Goal: Task Accomplishment & Management: Use online tool/utility

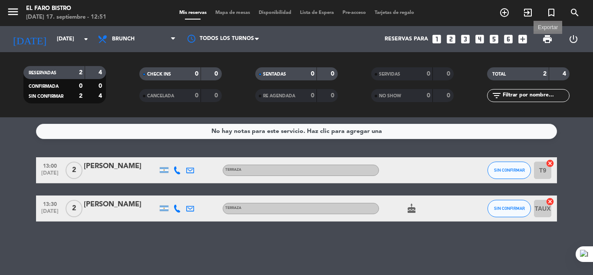
click at [548, 43] on span "print" at bounding box center [547, 39] width 10 height 10
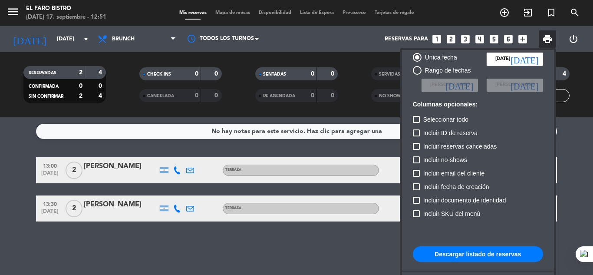
scroll to position [53, 0]
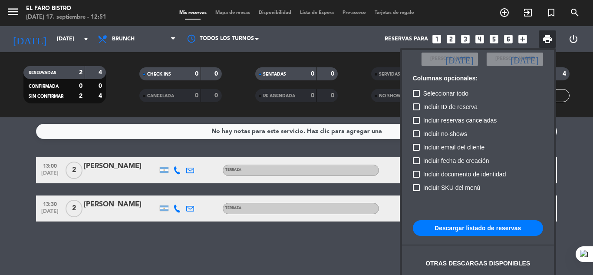
click at [447, 227] on button "Descargar listado de reservas" at bounding box center [478, 228] width 130 height 16
click at [578, 160] on div at bounding box center [296, 137] width 593 height 275
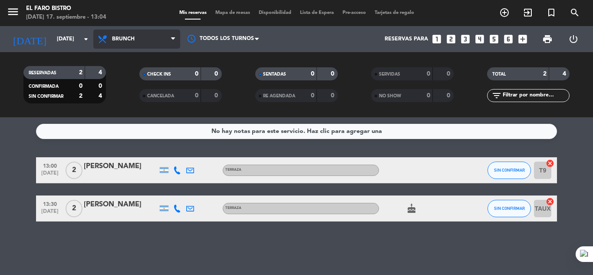
click at [128, 43] on span "Brunch" at bounding box center [136, 39] width 87 height 19
click at [137, 115] on div "menu El Faro Bistro [DATE] 17. septiembre - 13:04 Mis reservas Mapa de mesas Di…" at bounding box center [296, 58] width 593 height 117
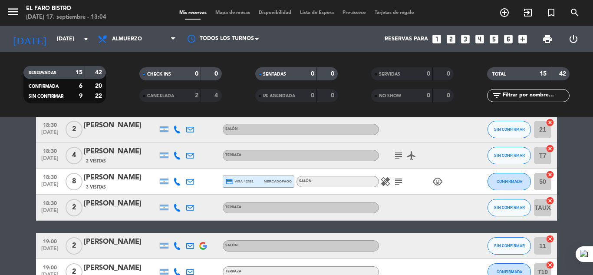
scroll to position [266, 0]
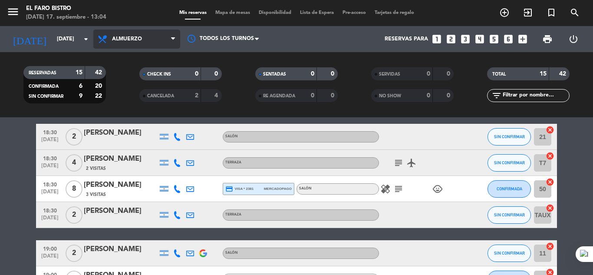
click at [121, 37] on span "Almuerzo" at bounding box center [127, 39] width 30 height 6
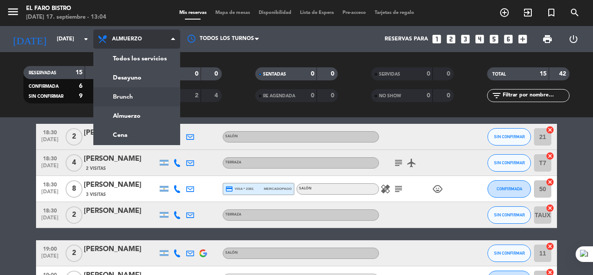
click at [137, 98] on div "menu El Faro Bistro [DATE] 17. septiembre - 13:04 Mis reservas Mapa de mesas Di…" at bounding box center [296, 58] width 593 height 117
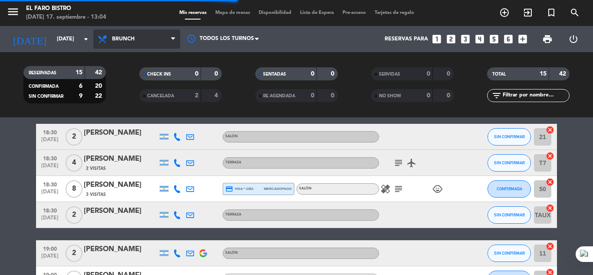
scroll to position [0, 0]
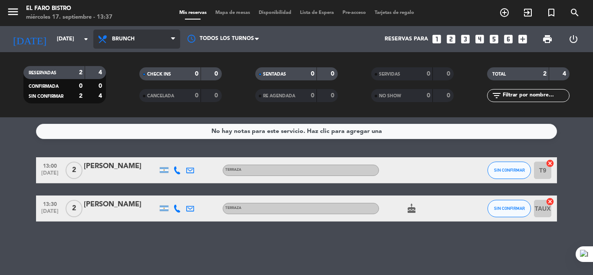
click at [173, 39] on icon at bounding box center [173, 39] width 4 height 7
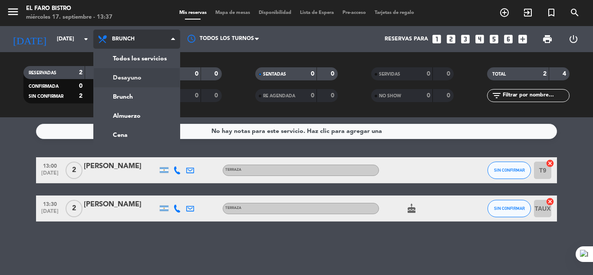
click at [132, 77] on div "menu El Faro Bistro [DATE] 17. septiembre - 13:37 Mis reservas Mapa de mesas Di…" at bounding box center [296, 58] width 593 height 117
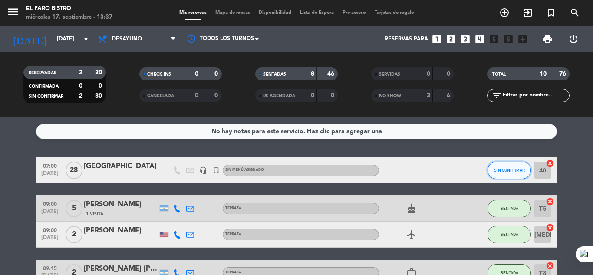
click at [503, 171] on span "SIN CONFIRMAR" at bounding box center [509, 170] width 31 height 5
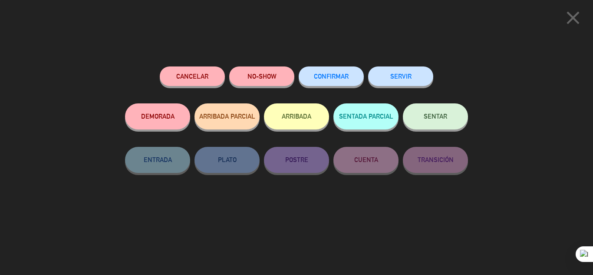
click at [415, 76] on button "SERVIR" at bounding box center [400, 76] width 65 height 20
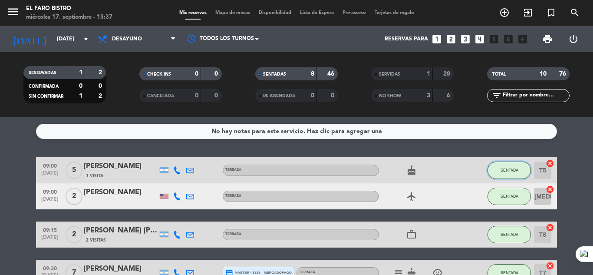
click at [508, 172] on span "SENTADA" at bounding box center [510, 170] width 18 height 5
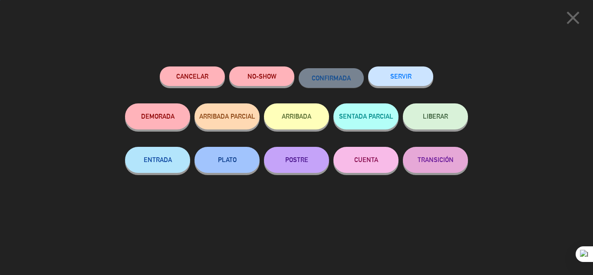
click at [412, 79] on button "SERVIR" at bounding box center [400, 76] width 65 height 20
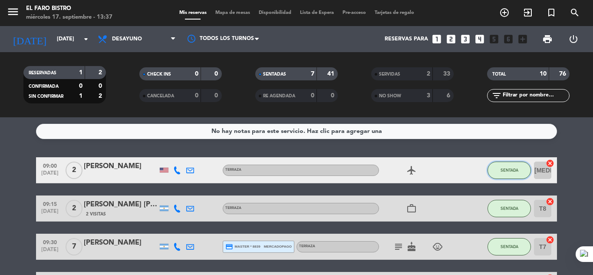
click at [506, 174] on button "SENTADA" at bounding box center [509, 170] width 43 height 17
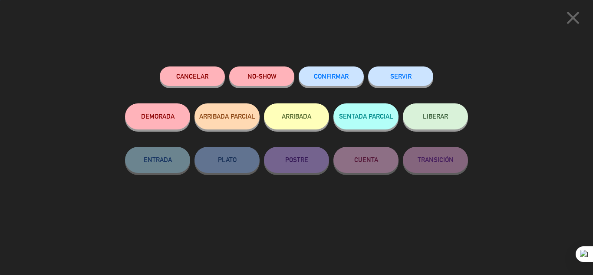
click at [408, 73] on button "SERVIR" at bounding box center [400, 76] width 65 height 20
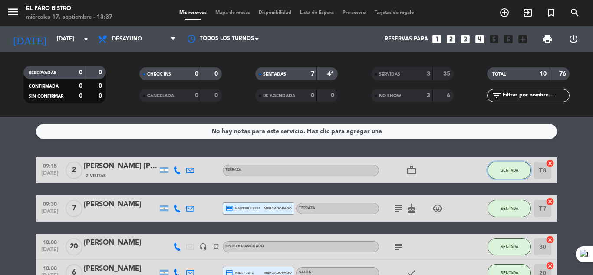
click at [523, 173] on button "SENTADA" at bounding box center [509, 170] width 43 height 17
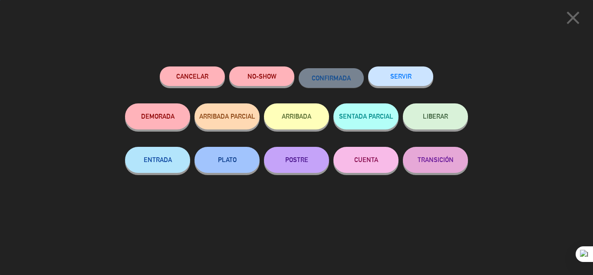
click at [406, 78] on button "SERVIR" at bounding box center [400, 76] width 65 height 20
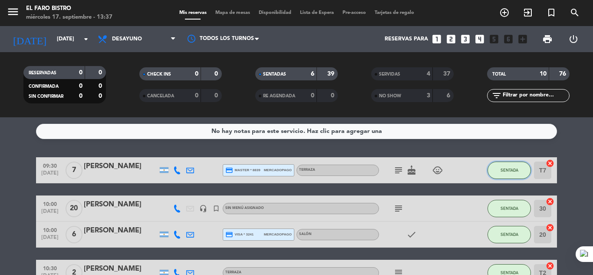
click at [513, 173] on button "SENTADA" at bounding box center [509, 170] width 43 height 17
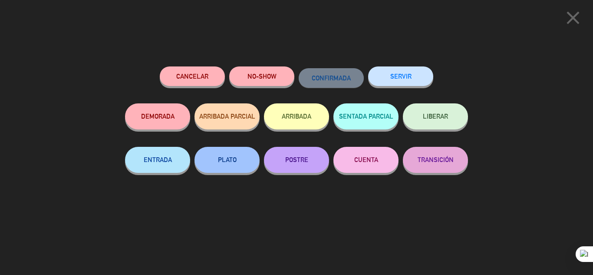
click at [413, 79] on button "SERVIR" at bounding box center [400, 76] width 65 height 20
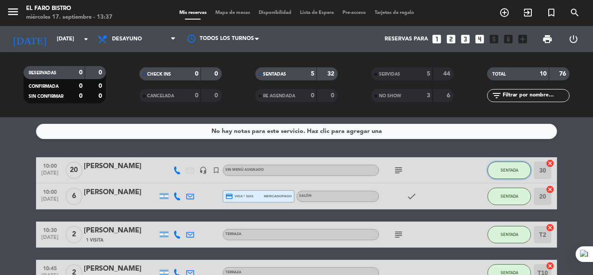
click at [503, 169] on span "SENTADA" at bounding box center [510, 170] width 18 height 5
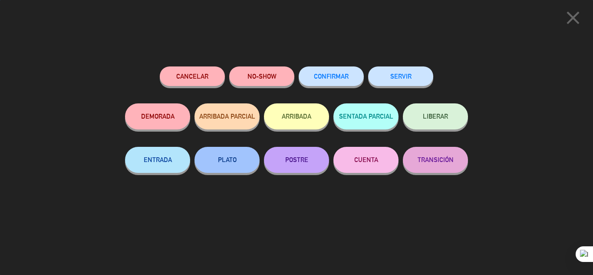
click at [414, 73] on button "SERVIR" at bounding box center [400, 76] width 65 height 20
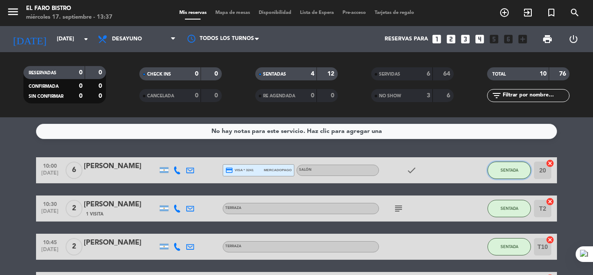
click at [509, 172] on button "SENTADA" at bounding box center [509, 170] width 43 height 17
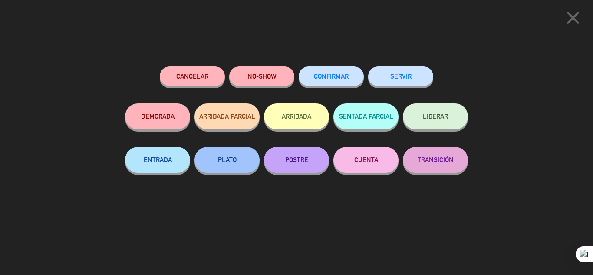
click at [377, 79] on button "SERVIR" at bounding box center [400, 76] width 65 height 20
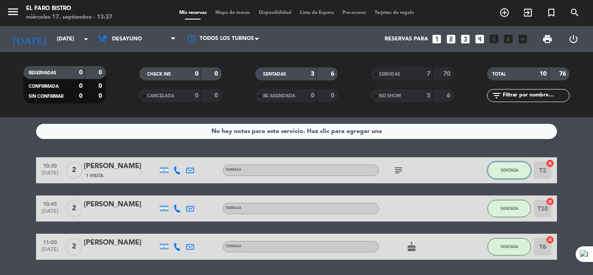
click at [503, 169] on span "SENTADA" at bounding box center [510, 170] width 18 height 5
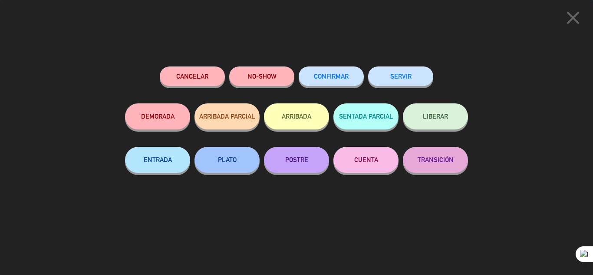
click at [420, 79] on button "SERVIR" at bounding box center [400, 76] width 65 height 20
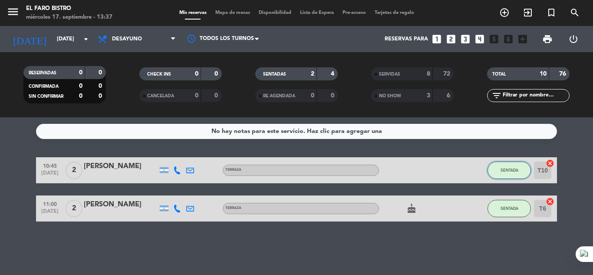
click at [515, 171] on span "SENTADA" at bounding box center [510, 170] width 18 height 5
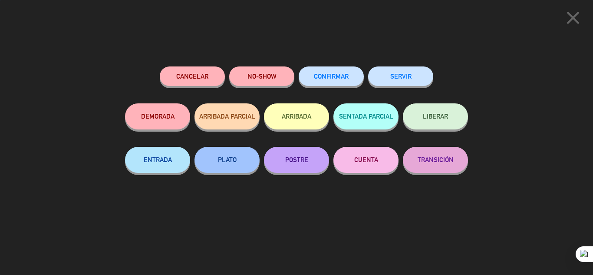
click at [418, 79] on button "SERVIR" at bounding box center [400, 76] width 65 height 20
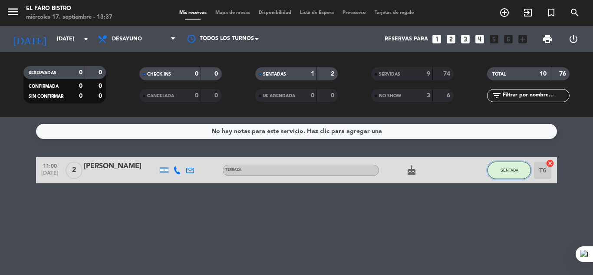
click at [504, 173] on button "SENTADA" at bounding box center [509, 170] width 43 height 17
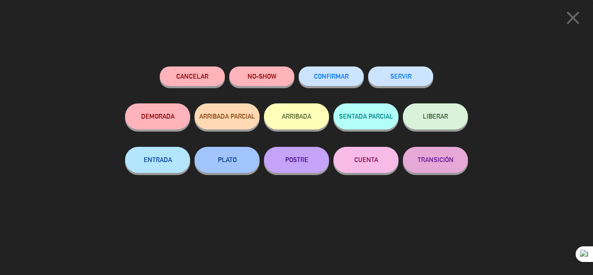
click at [412, 80] on button "SERVIR" at bounding box center [400, 76] width 65 height 20
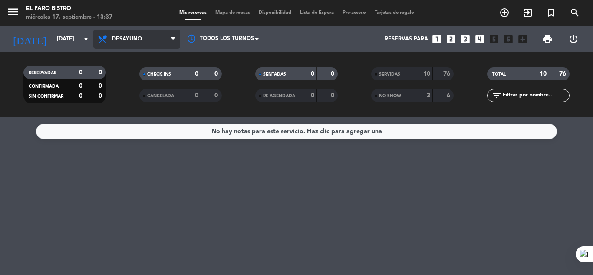
click at [173, 39] on icon at bounding box center [173, 39] width 4 height 7
click at [155, 98] on div "menu El Faro Bistro [DATE] 17. septiembre - 13:37 Mis reservas Mapa de mesas Di…" at bounding box center [296, 58] width 593 height 117
